Goal: Information Seeking & Learning: Understand process/instructions

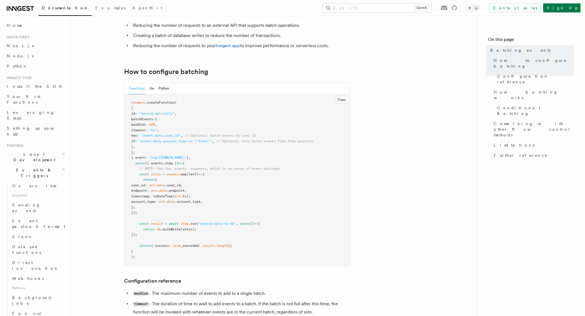
scroll to position [109, 0]
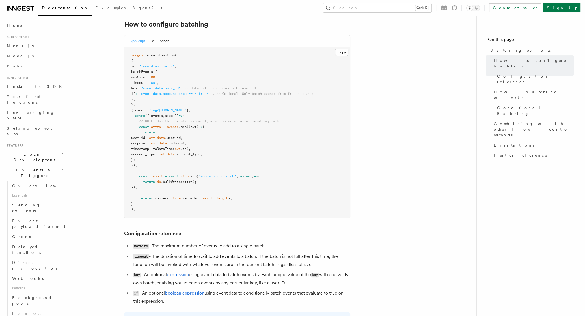
click at [160, 115] on span "({ events" at bounding box center [154, 116] width 18 height 4
copy span "events"
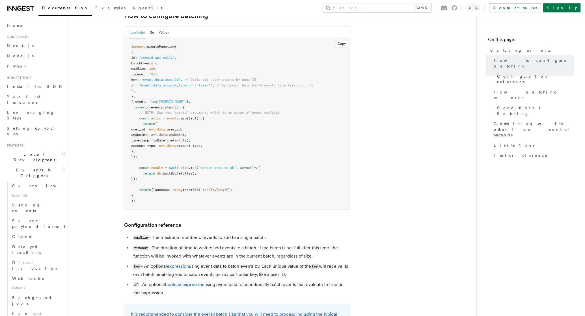
scroll to position [86, 0]
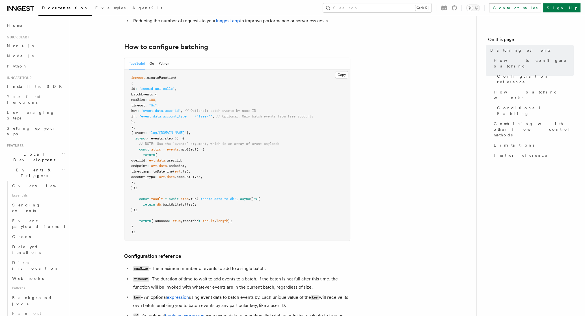
click at [520, 283] on nav "On this page Batching events How to configure batching Configuration reference …" at bounding box center [530, 166] width 109 height 300
